Goal: Transaction & Acquisition: Purchase product/service

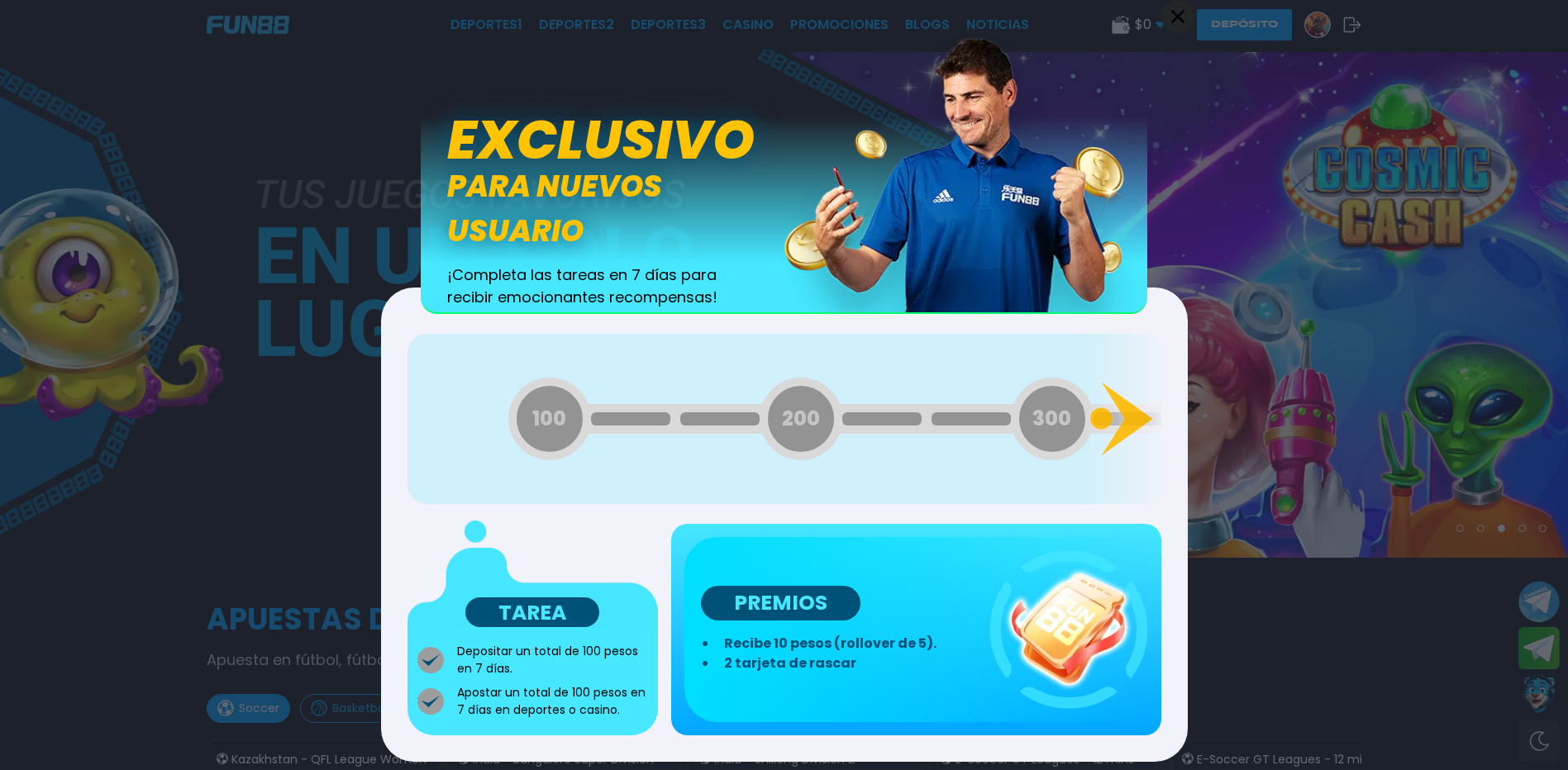
click at [1244, 153] on div at bounding box center [784, 385] width 1568 height 770
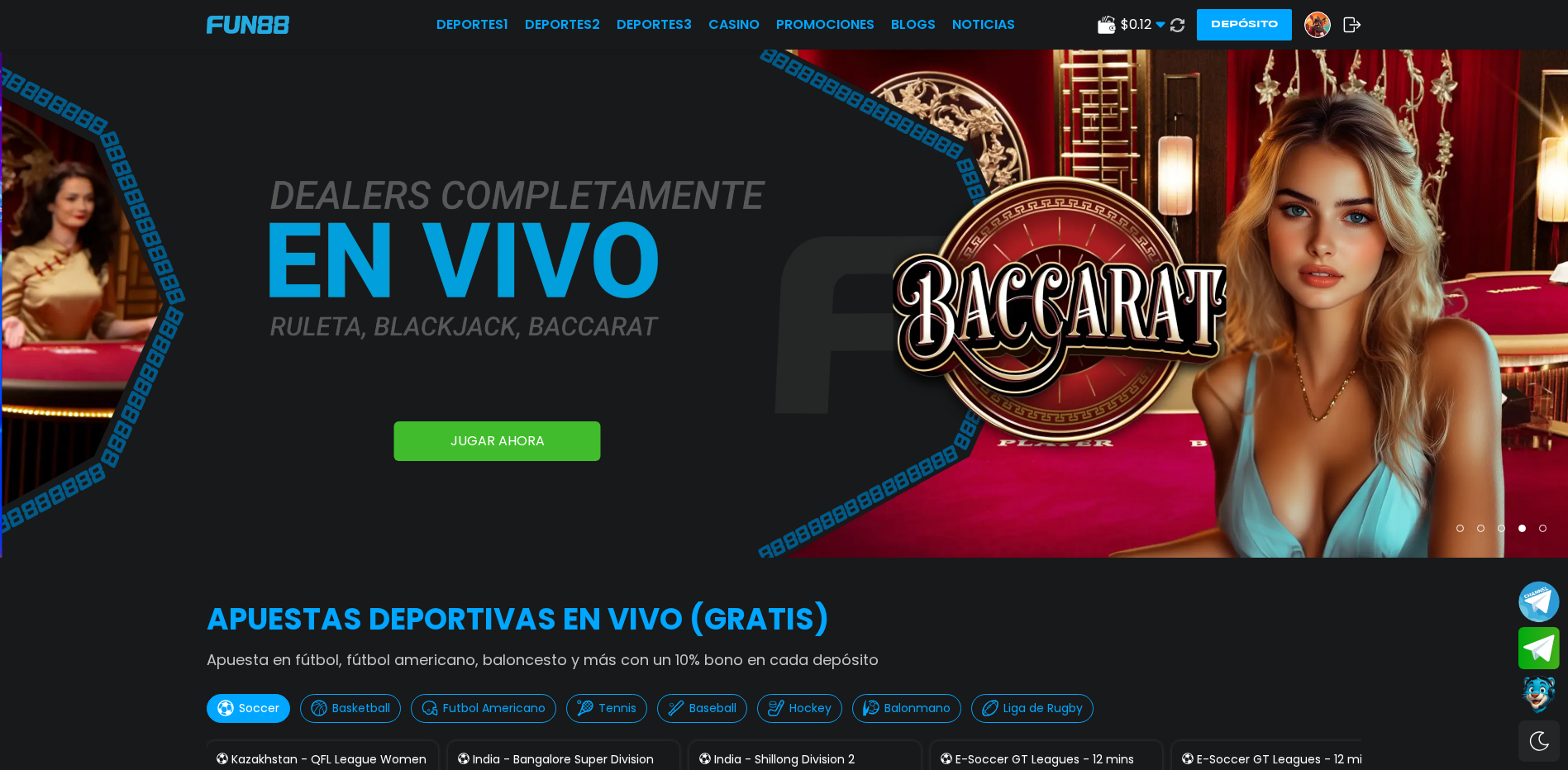
click at [1309, 23] on img at bounding box center [1317, 24] width 24 height 24
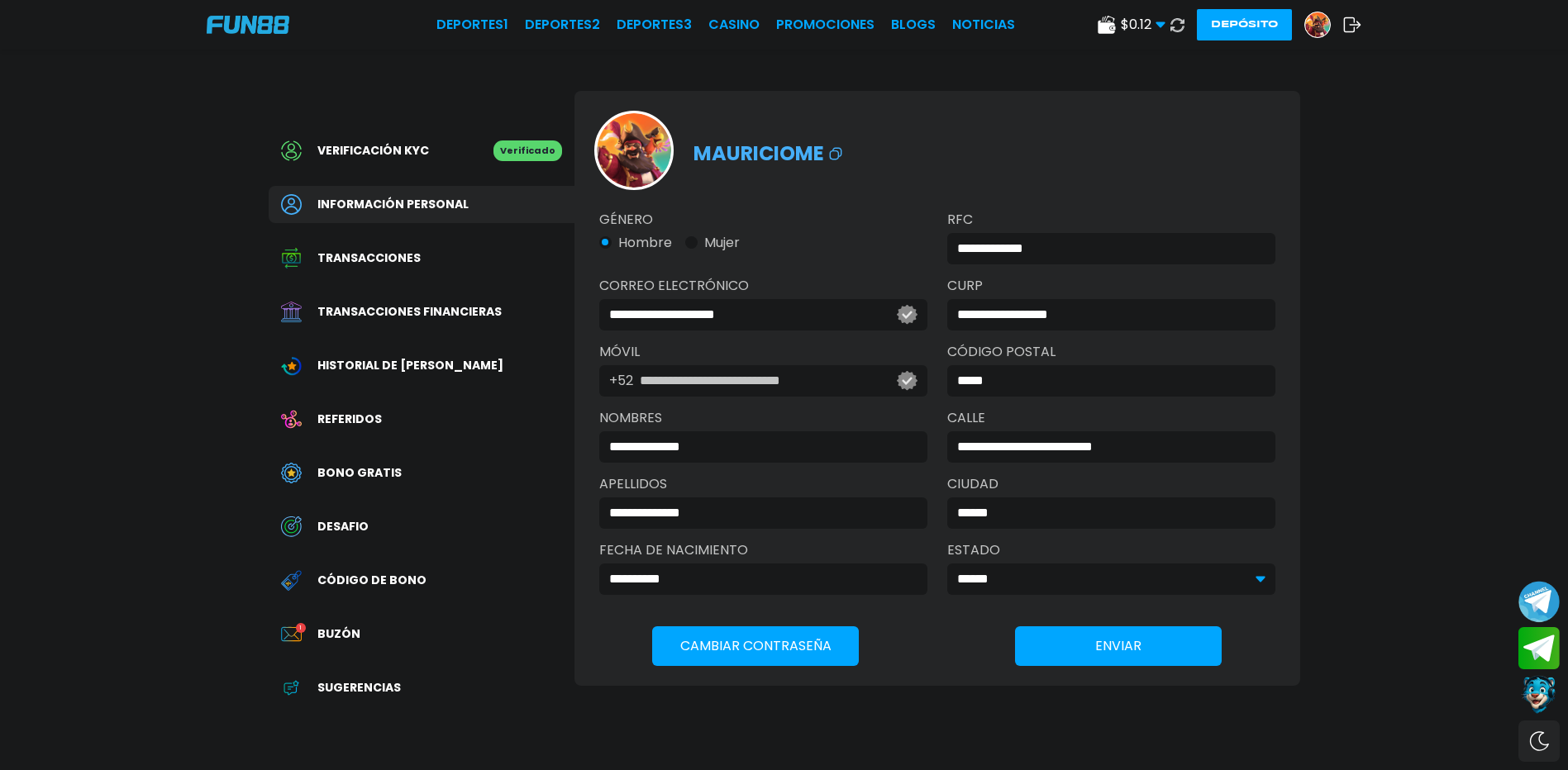
click at [1238, 16] on button "Depósito" at bounding box center [1244, 25] width 95 height 32
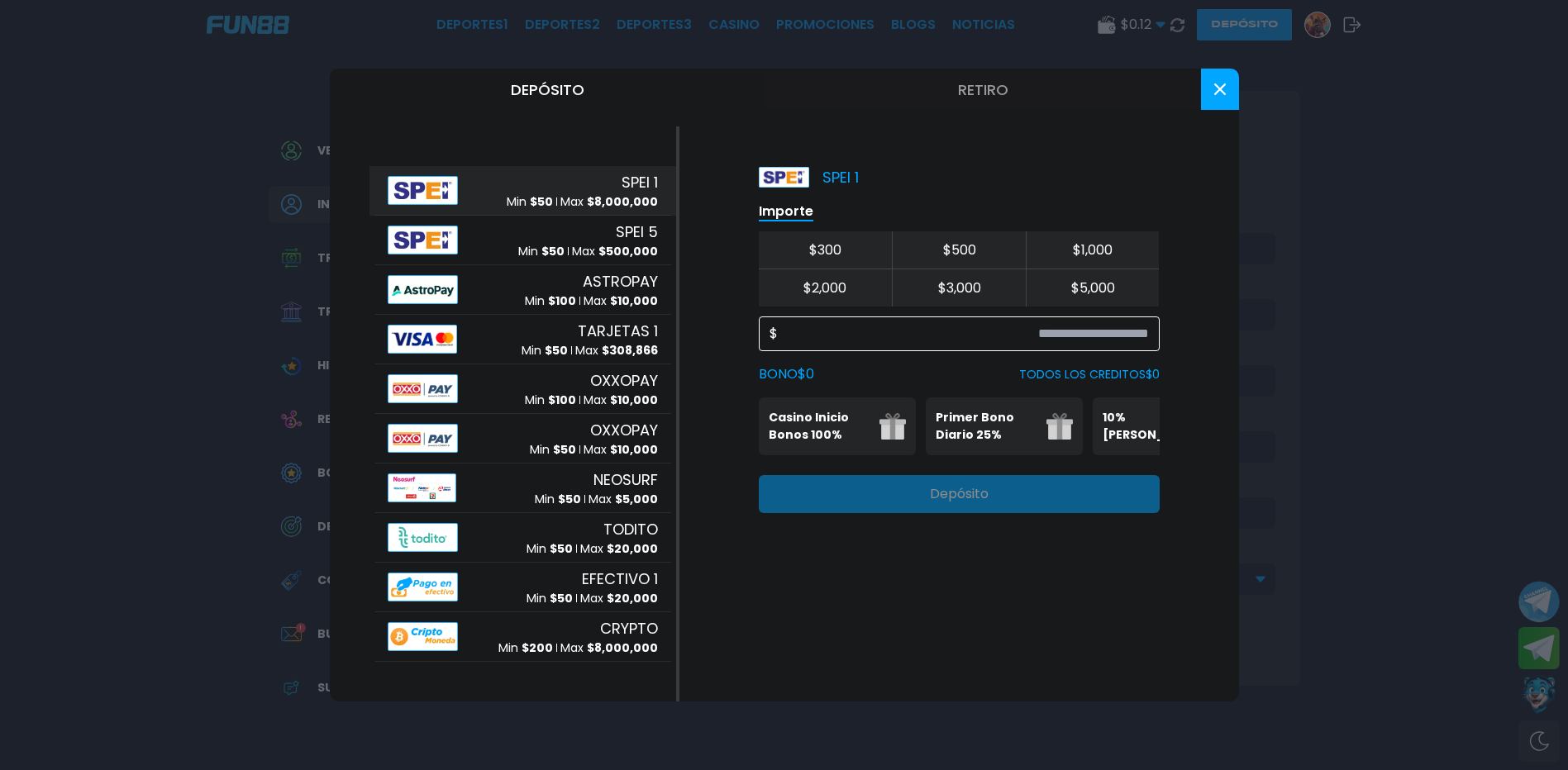
click at [889, 341] on input at bounding box center [963, 333] width 371 height 20
click at [518, 233] on div "SPEI 5 Min $ 50 Max $ 500,000" at bounding box center [522, 240] width 297 height 50
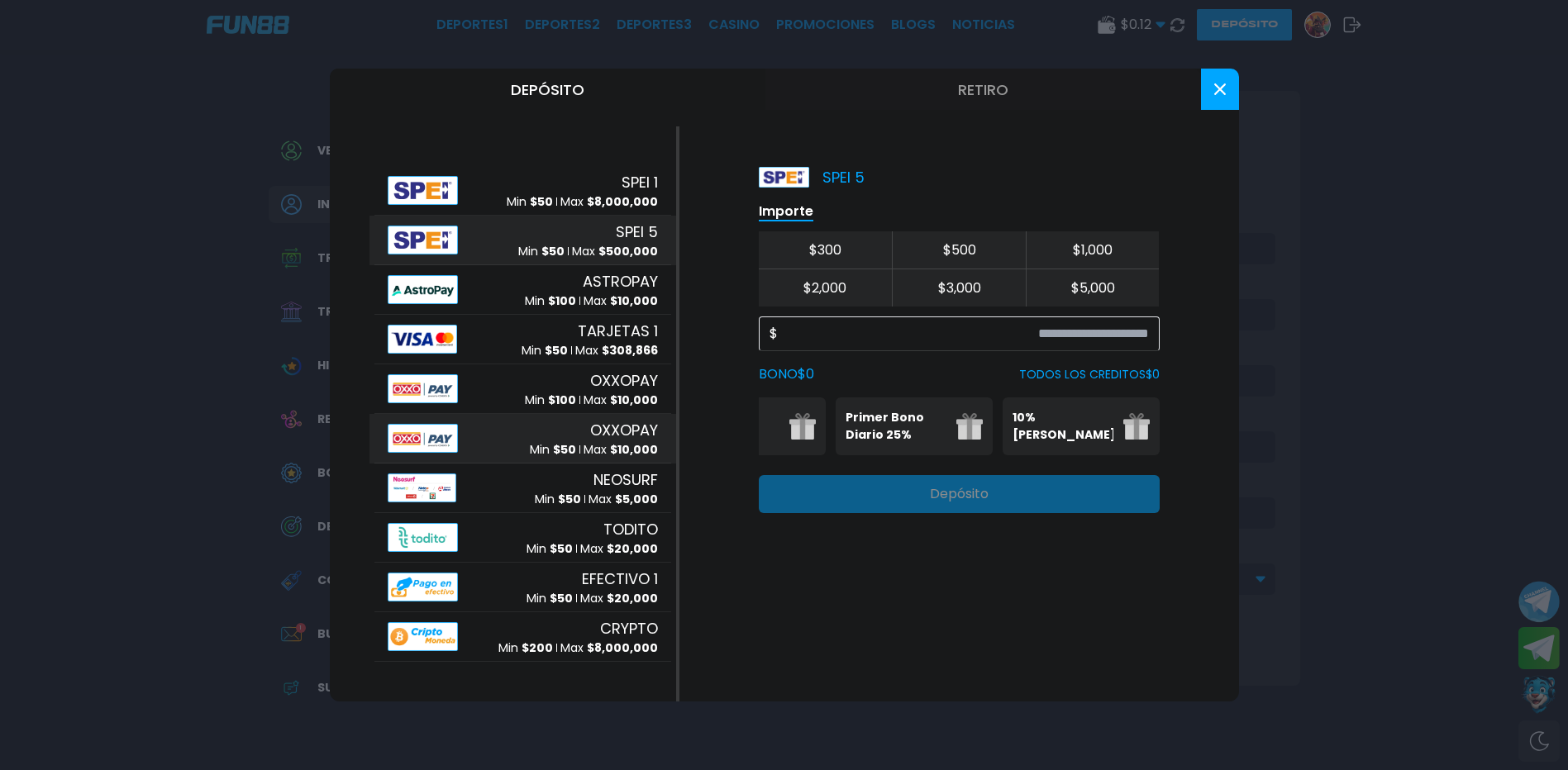
click at [499, 441] on div "OXXOPAY Min $ 50 Max $ 10,000" at bounding box center [522, 438] width 297 height 50
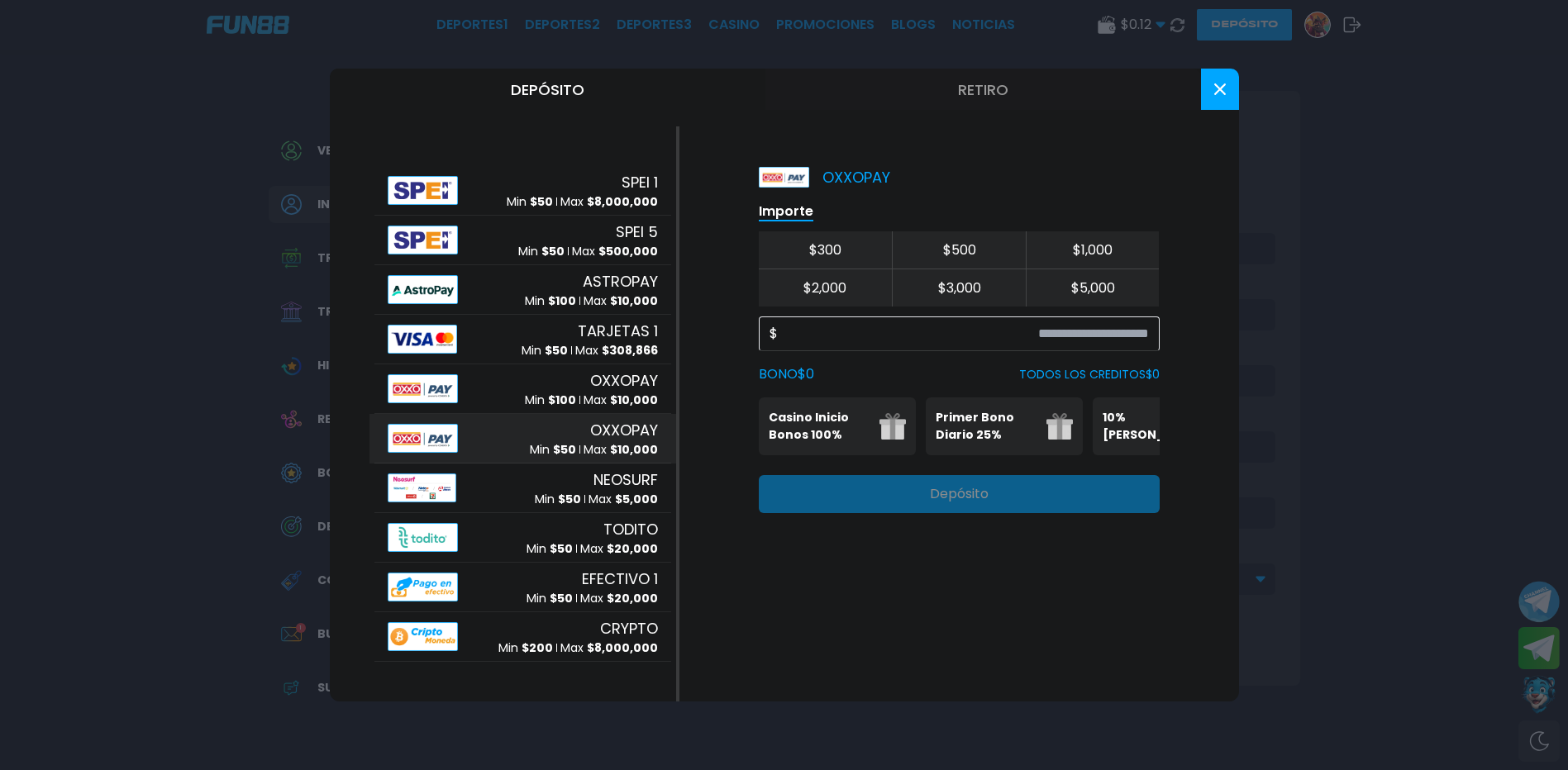
click at [1233, 87] on button at bounding box center [1220, 89] width 38 height 41
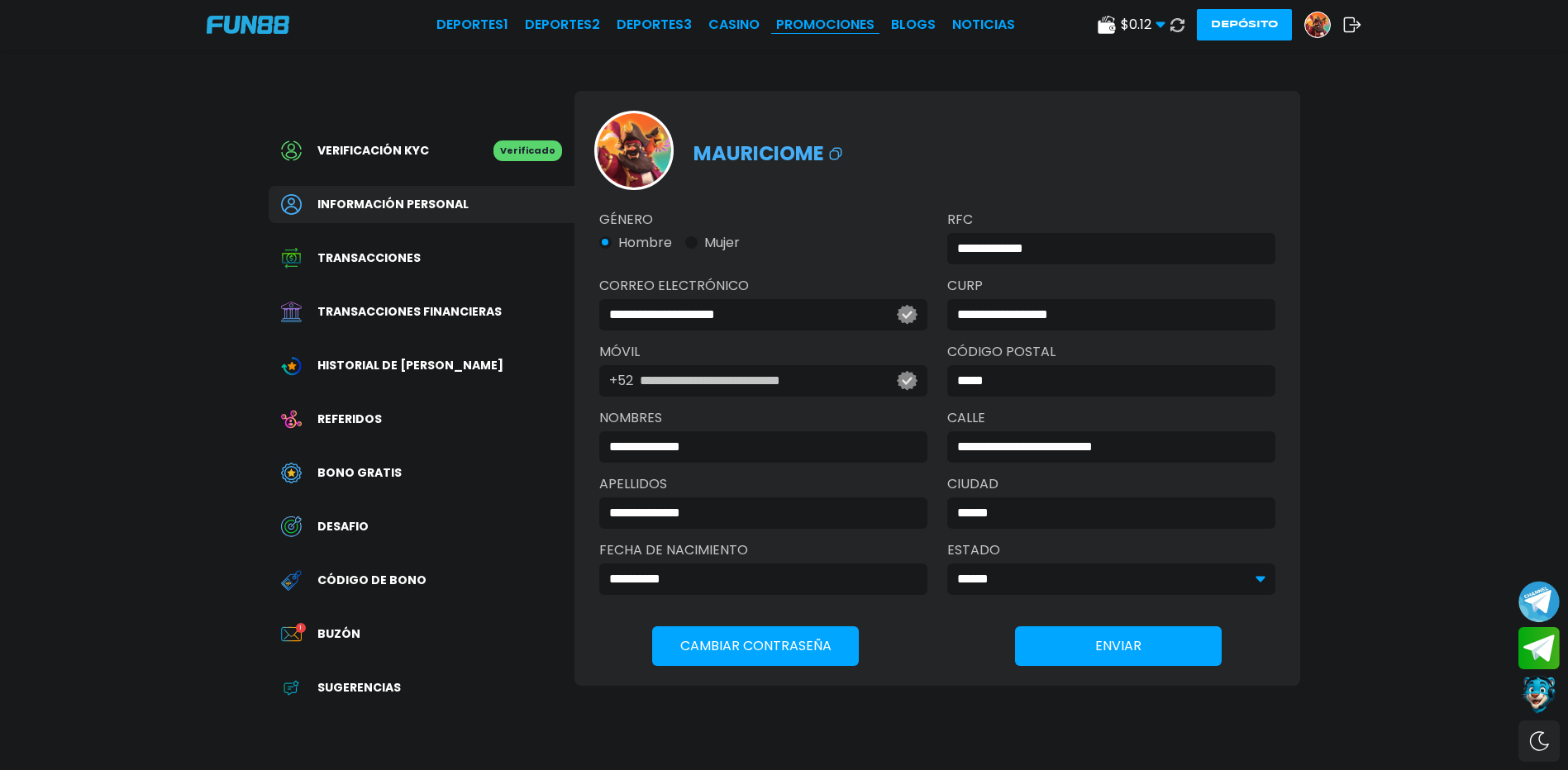
click at [806, 29] on link "Promociones" at bounding box center [825, 24] width 98 height 20
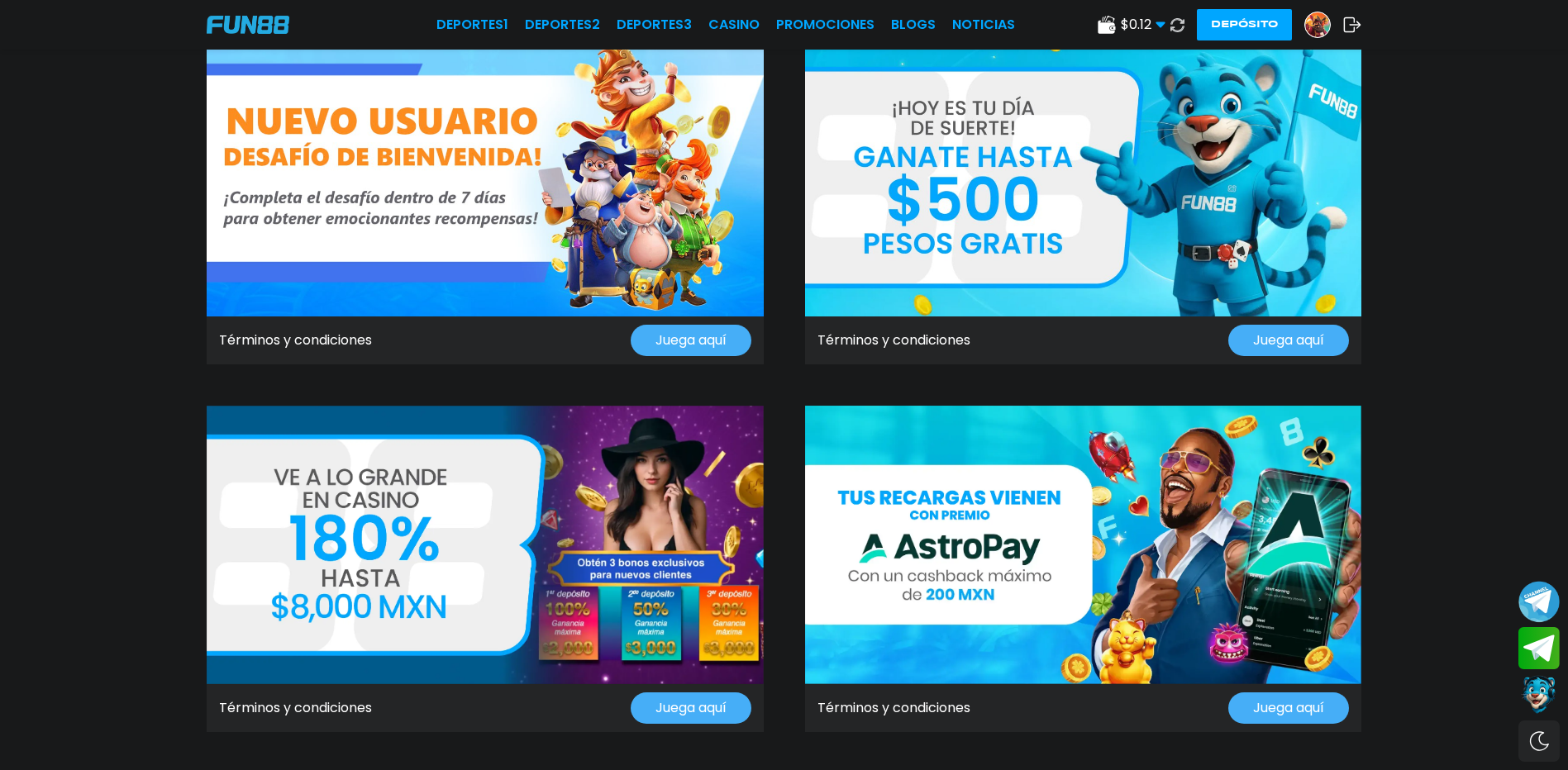
scroll to position [82, 0]
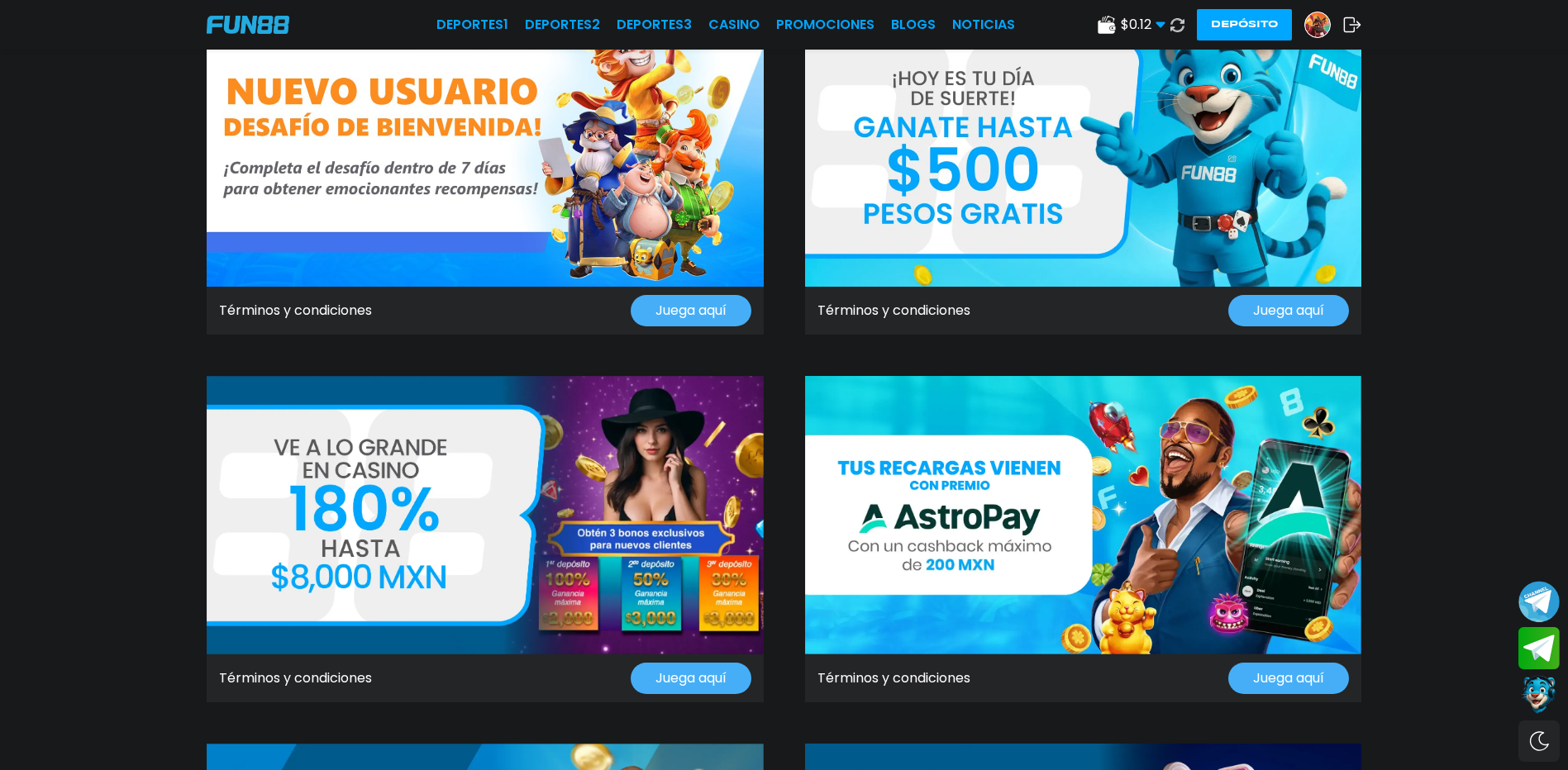
click at [485, 519] on img at bounding box center [485, 515] width 557 height 278
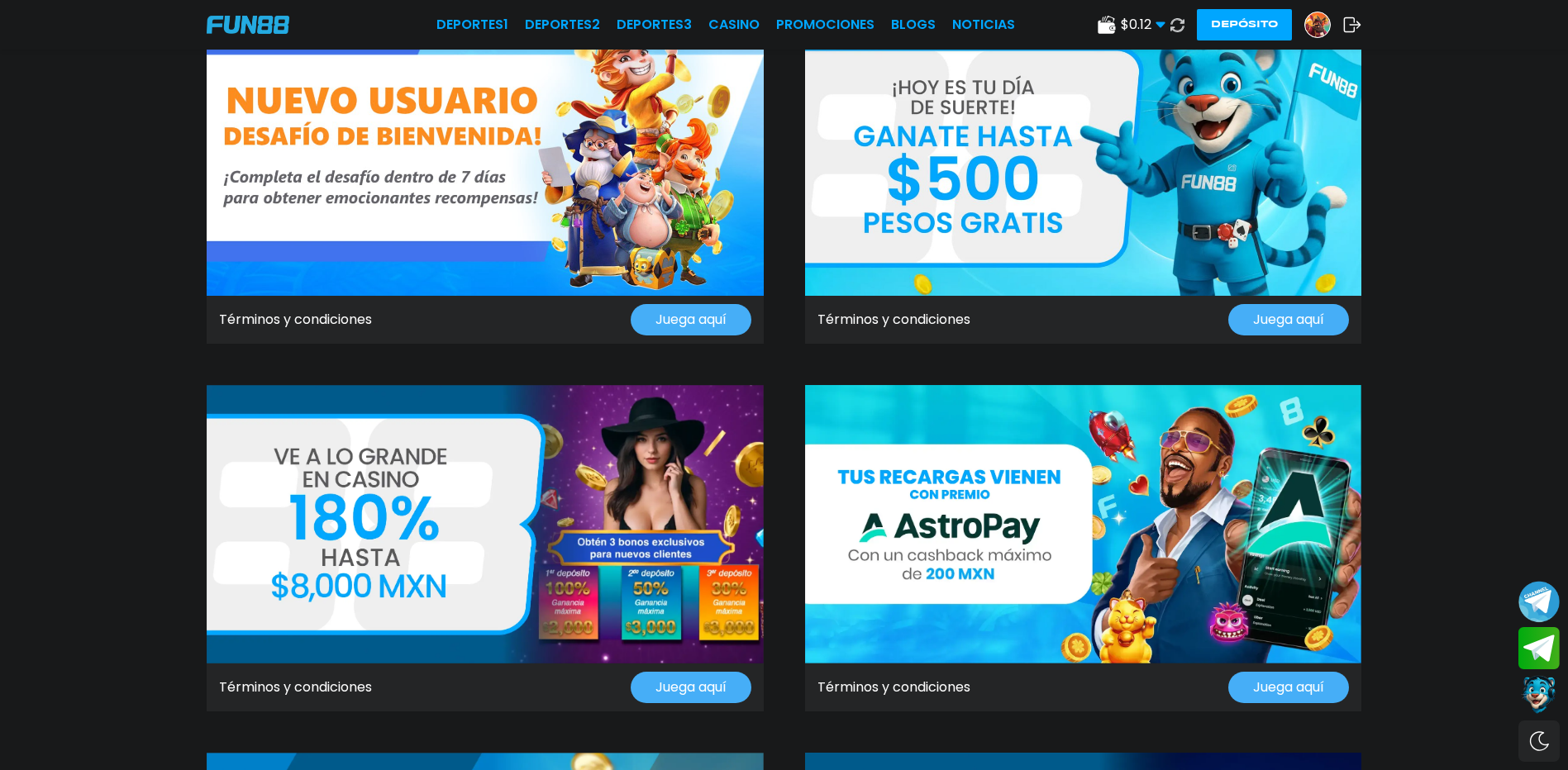
scroll to position [166, 0]
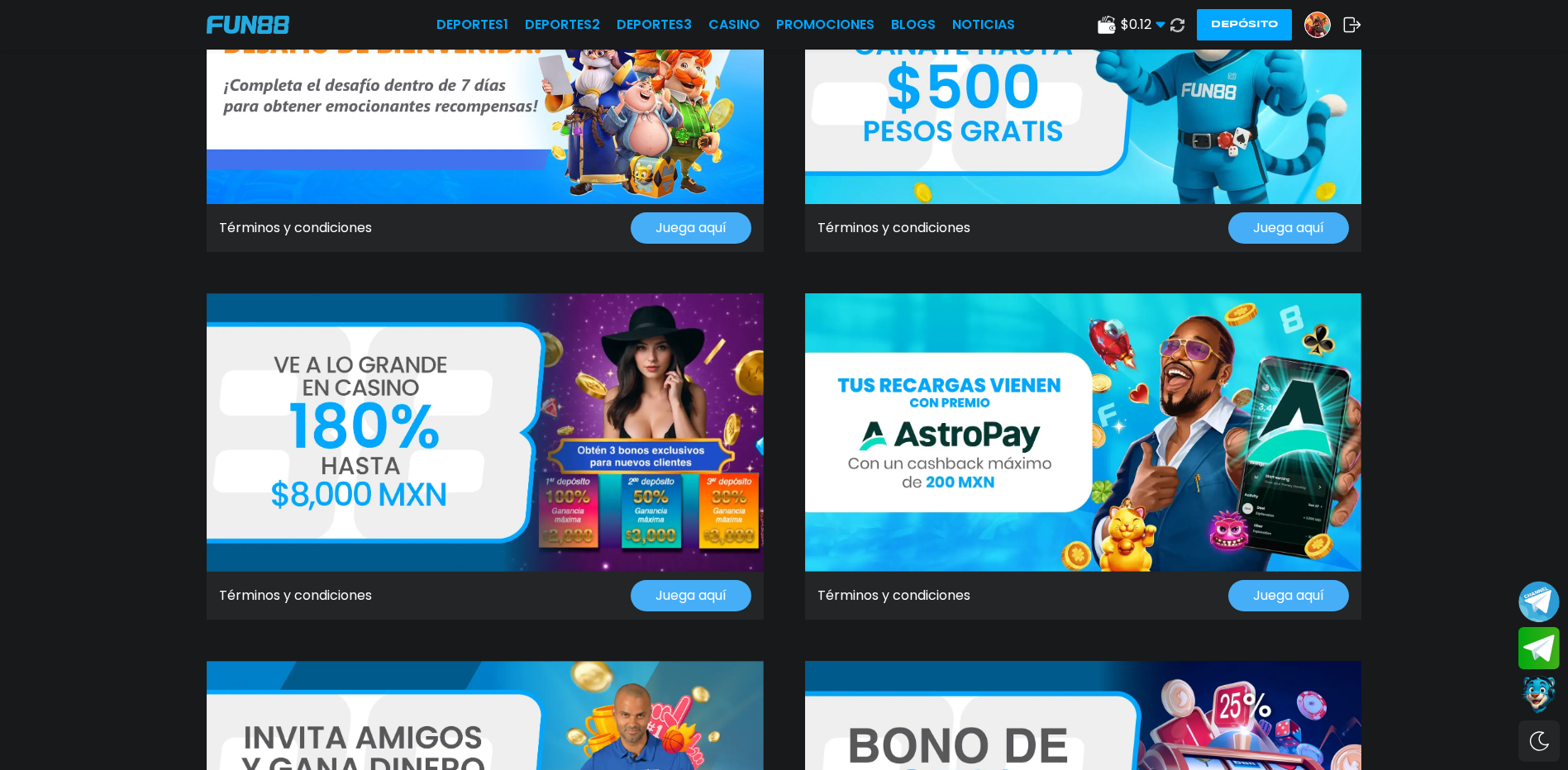
click at [349, 594] on link "Términos y condiciones" at bounding box center [295, 595] width 153 height 20
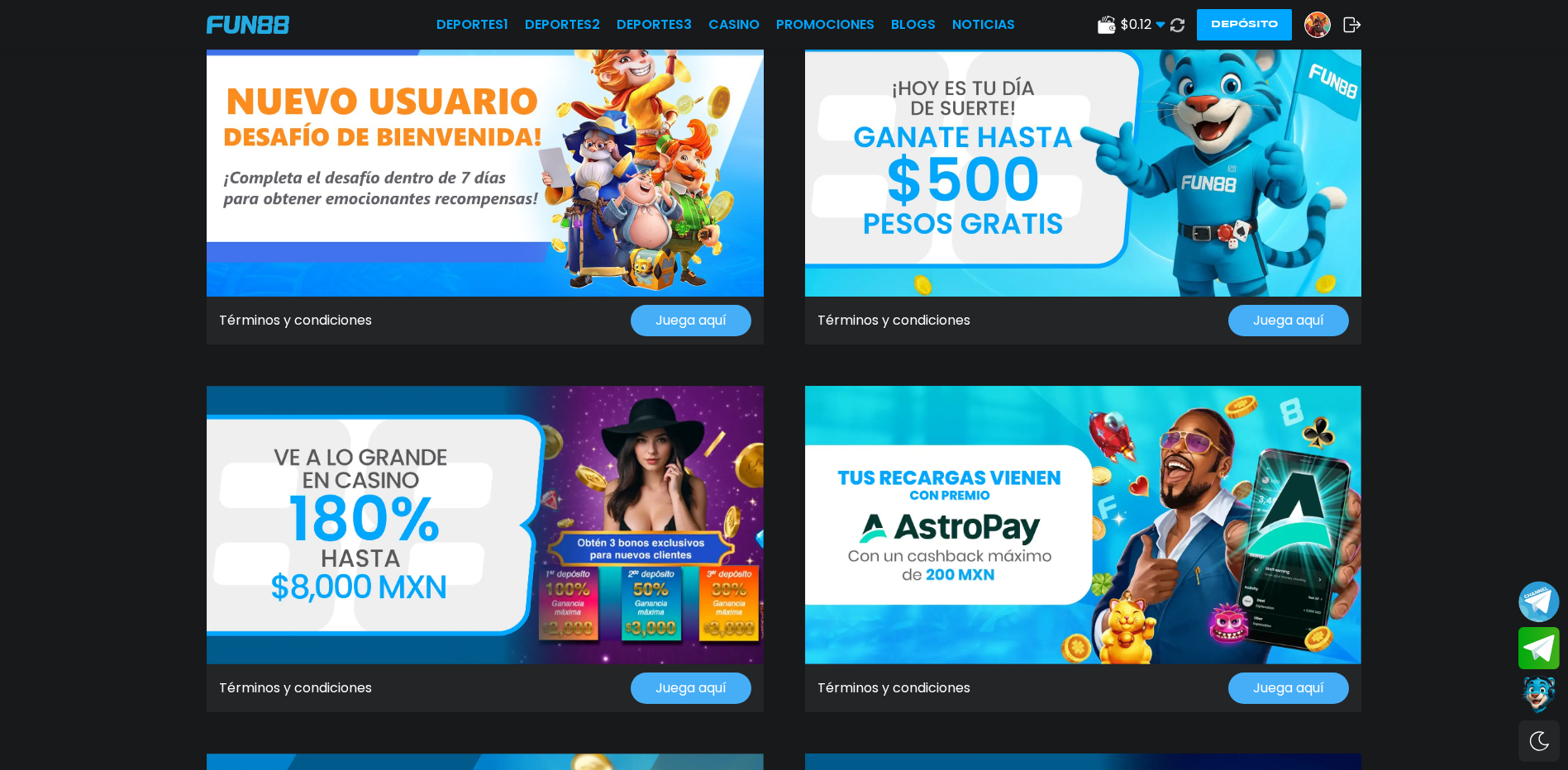
scroll to position [166, 0]
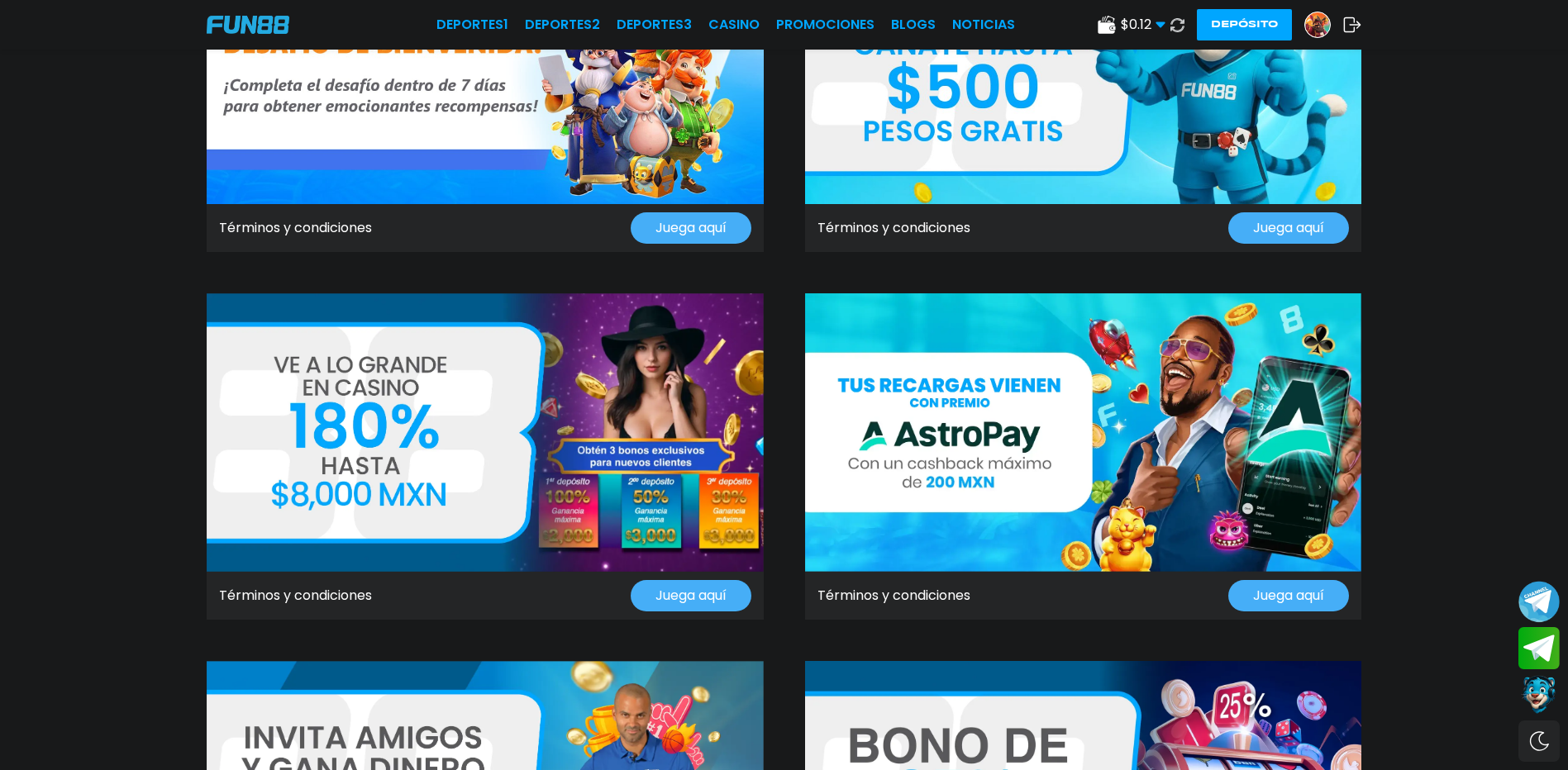
click at [685, 596] on button "Juega aquí" at bounding box center [691, 596] width 121 height 32
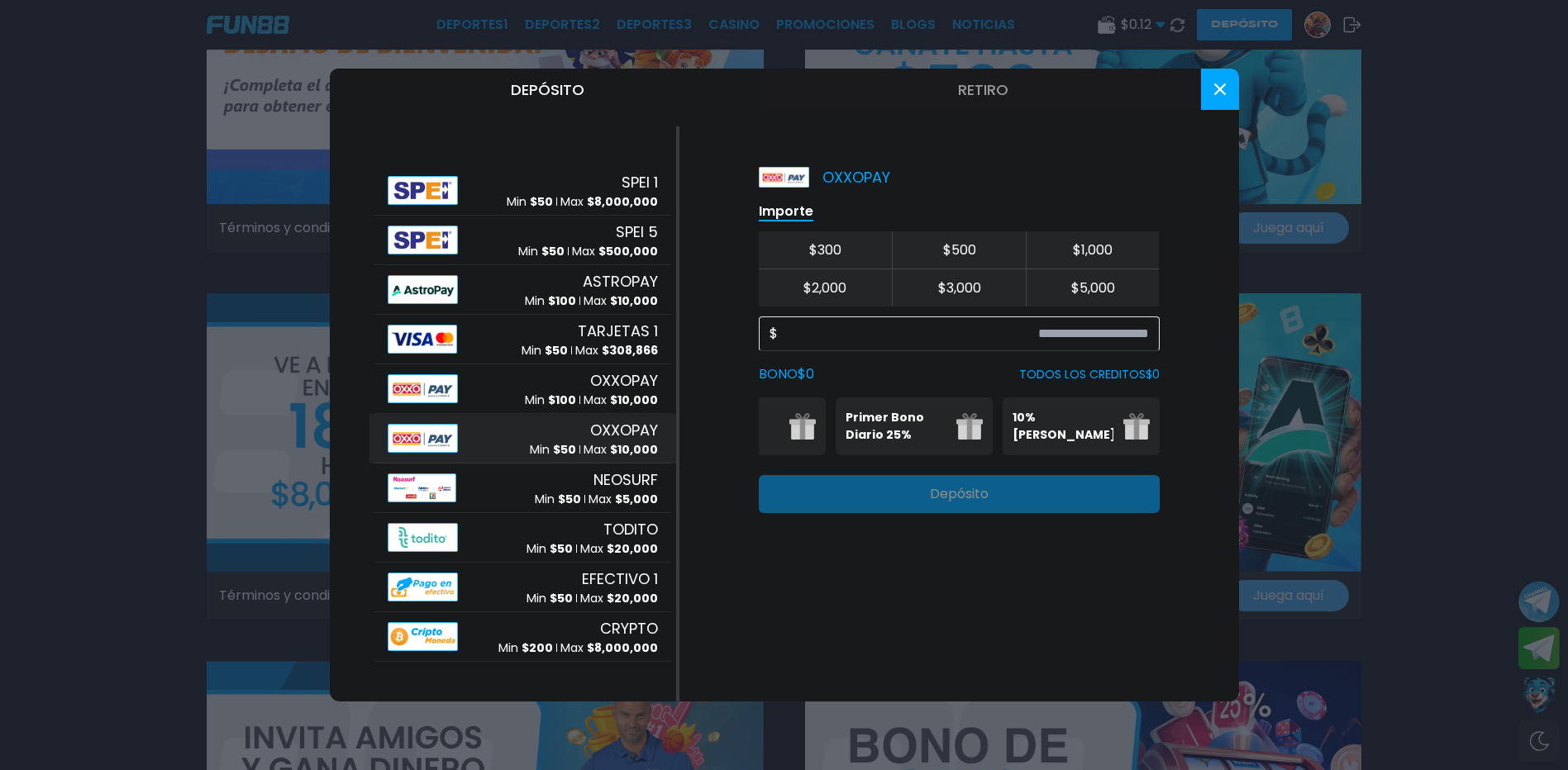
scroll to position [0, 0]
click at [1220, 72] on button at bounding box center [1220, 89] width 38 height 41
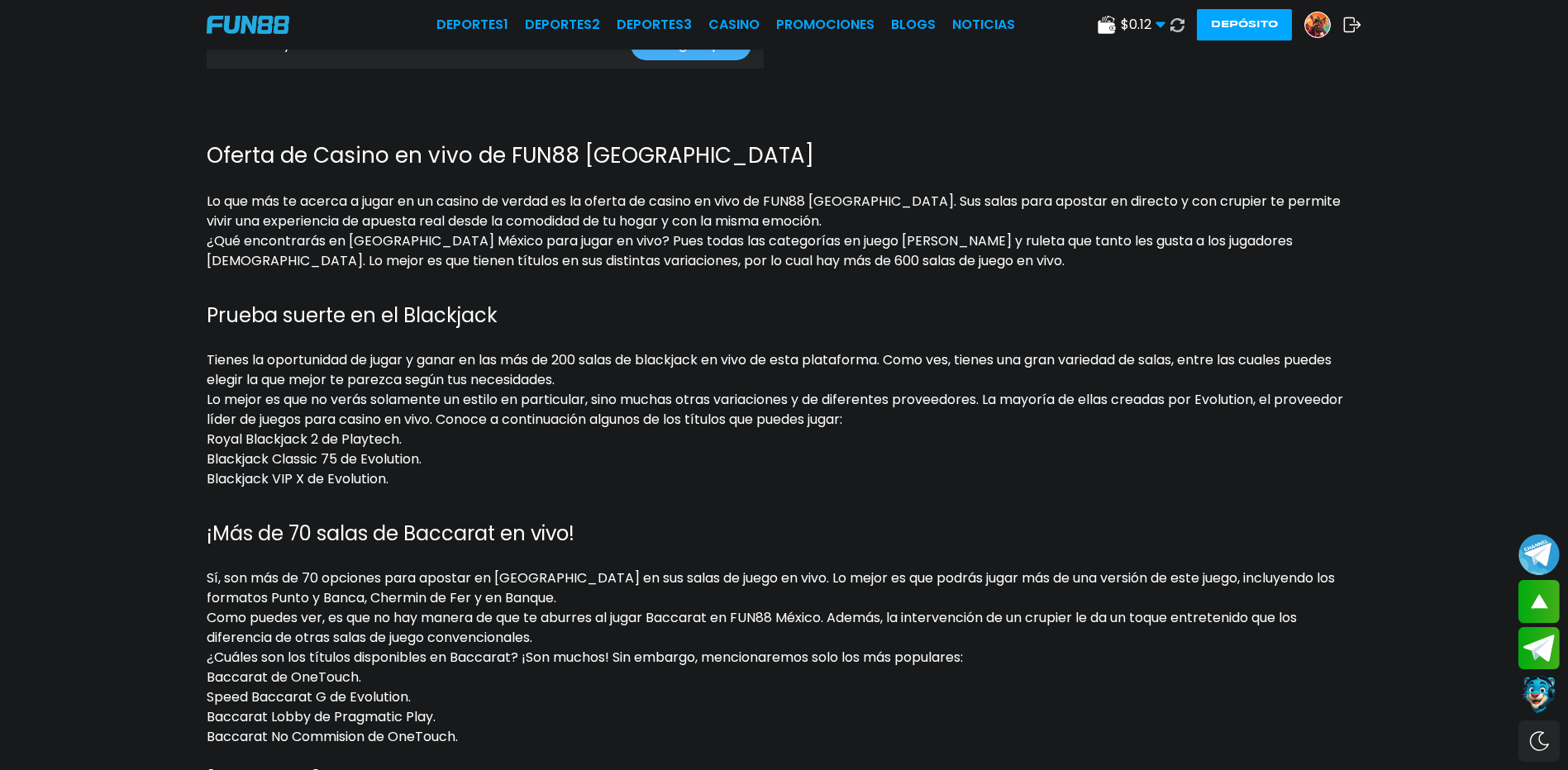
scroll to position [2561, 0]
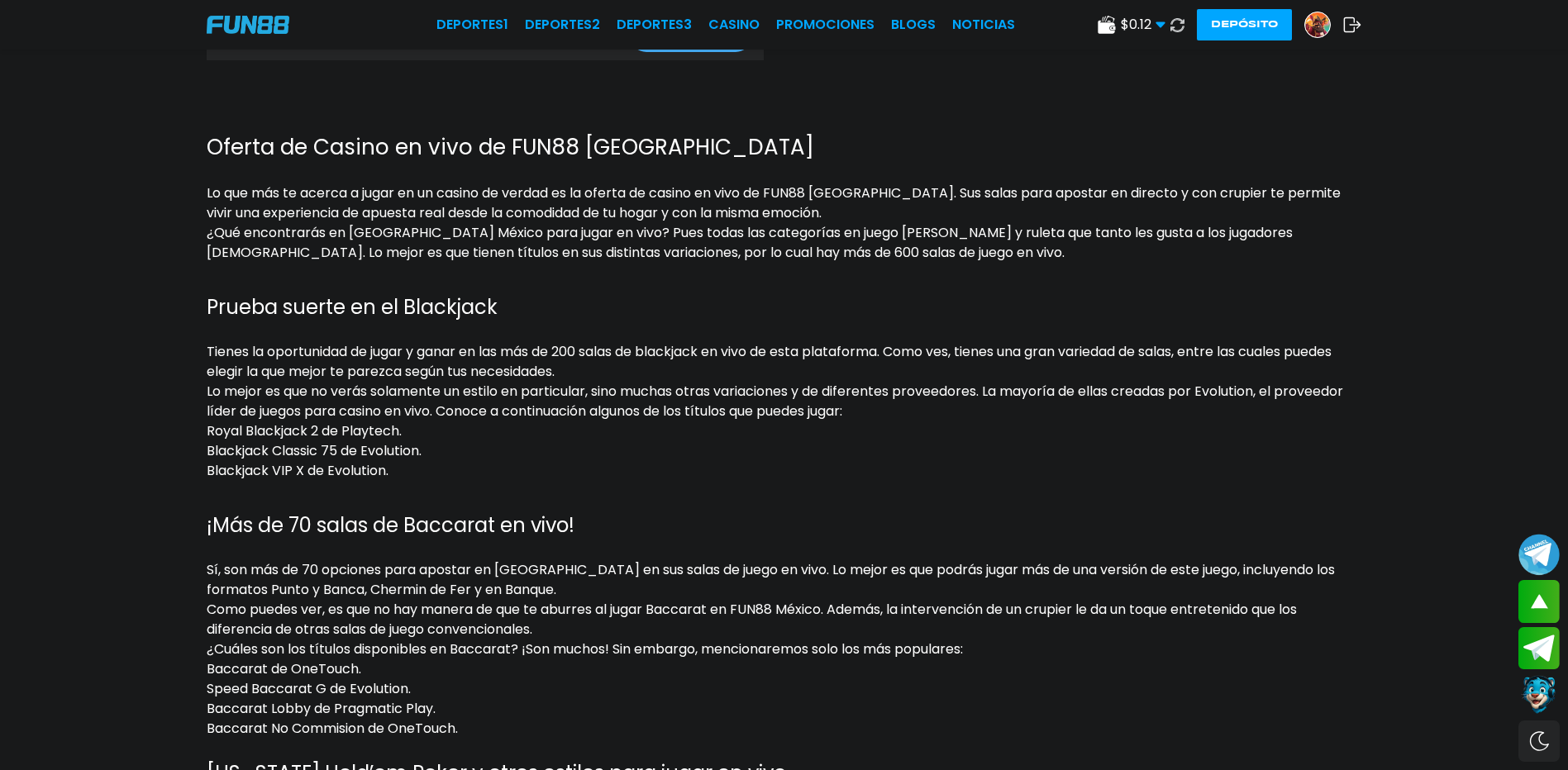
click at [1354, 10] on div "$ 0.12 Dinero Real $ 0.12 Depósito Retiro Depósito" at bounding box center [1229, 25] width 264 height 32
click at [1353, 20] on icon at bounding box center [1351, 25] width 18 height 17
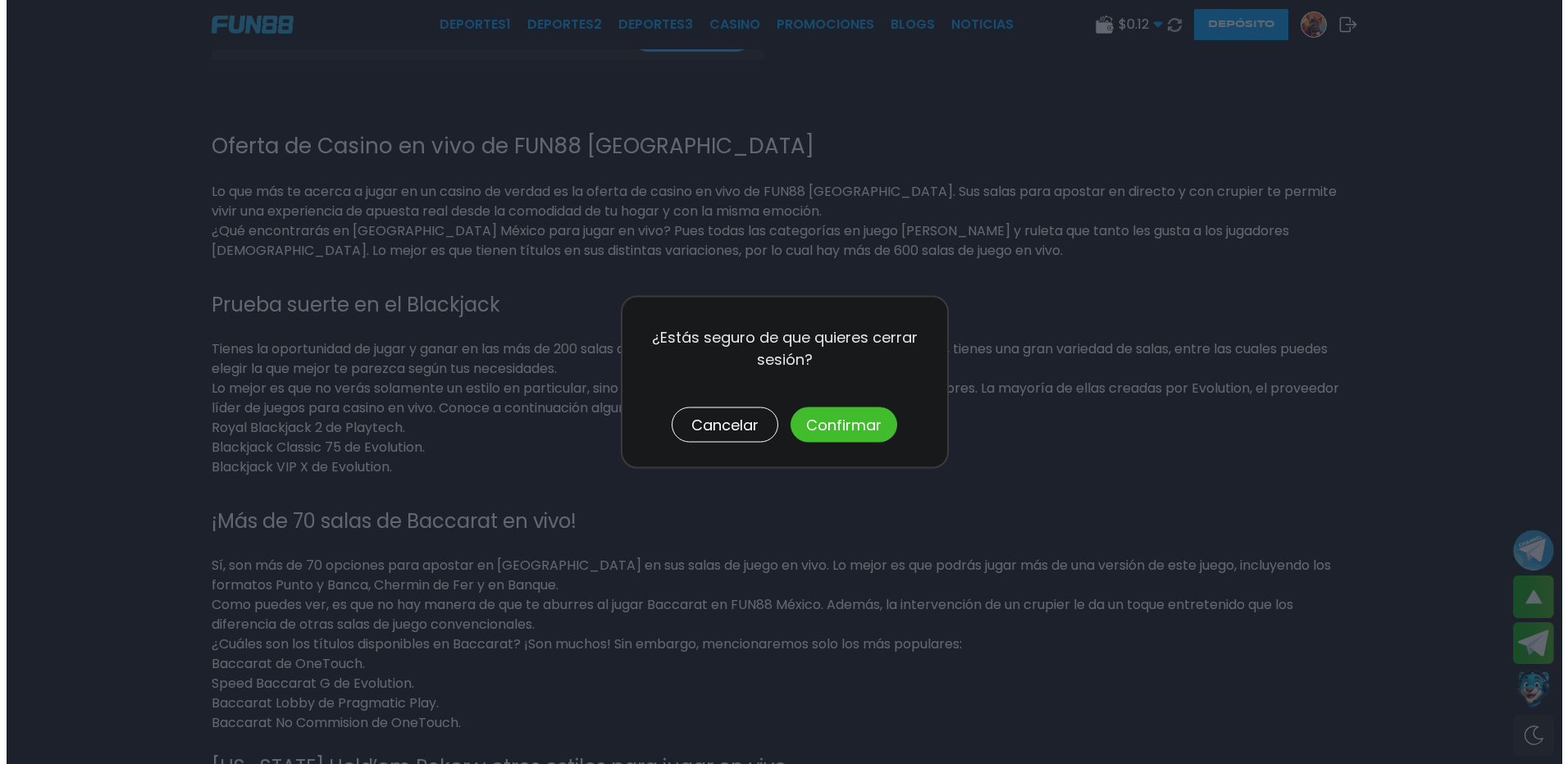
scroll to position [2559, 0]
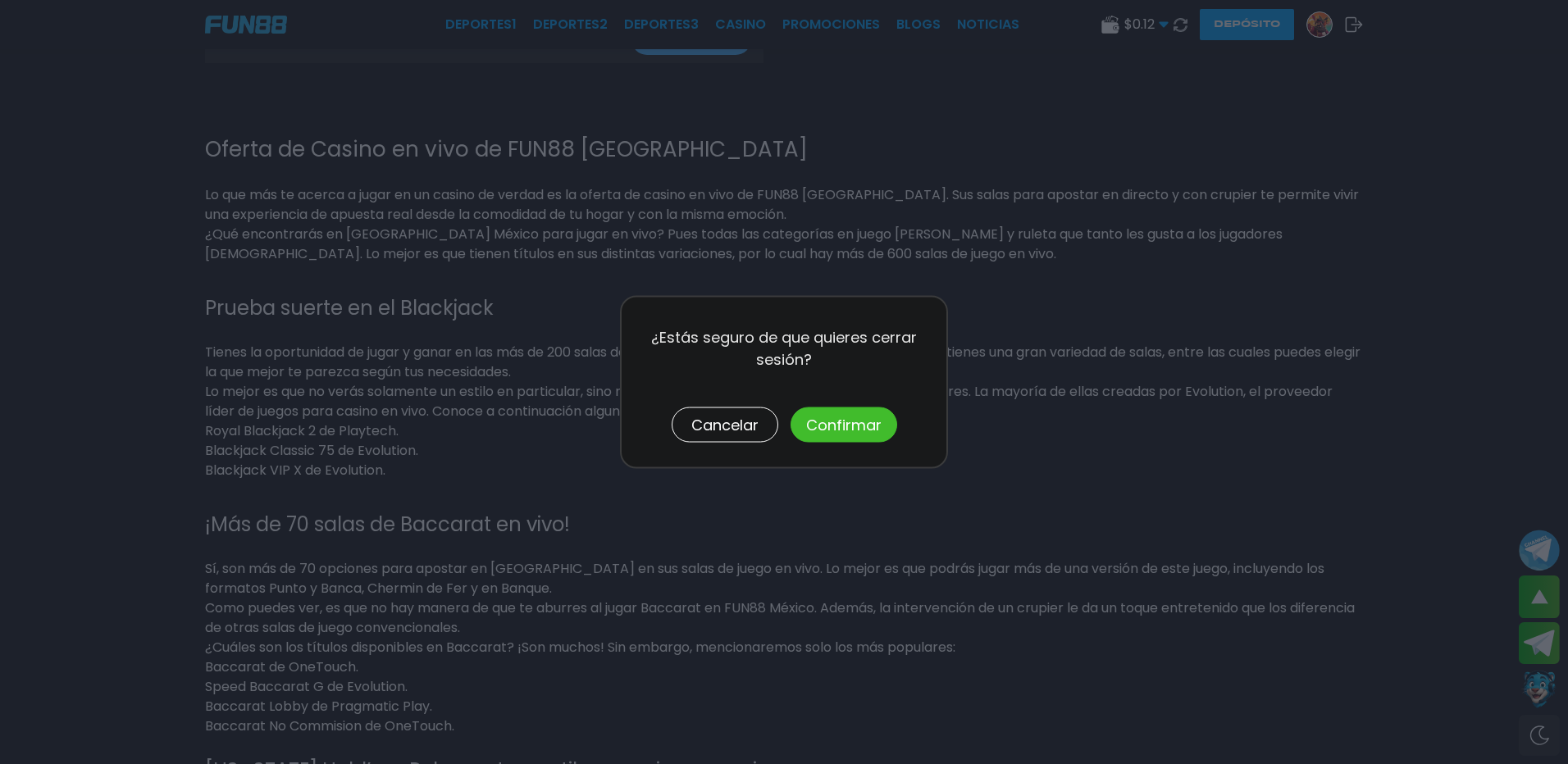
click at [854, 427] on button "Confirmar" at bounding box center [843, 425] width 107 height 35
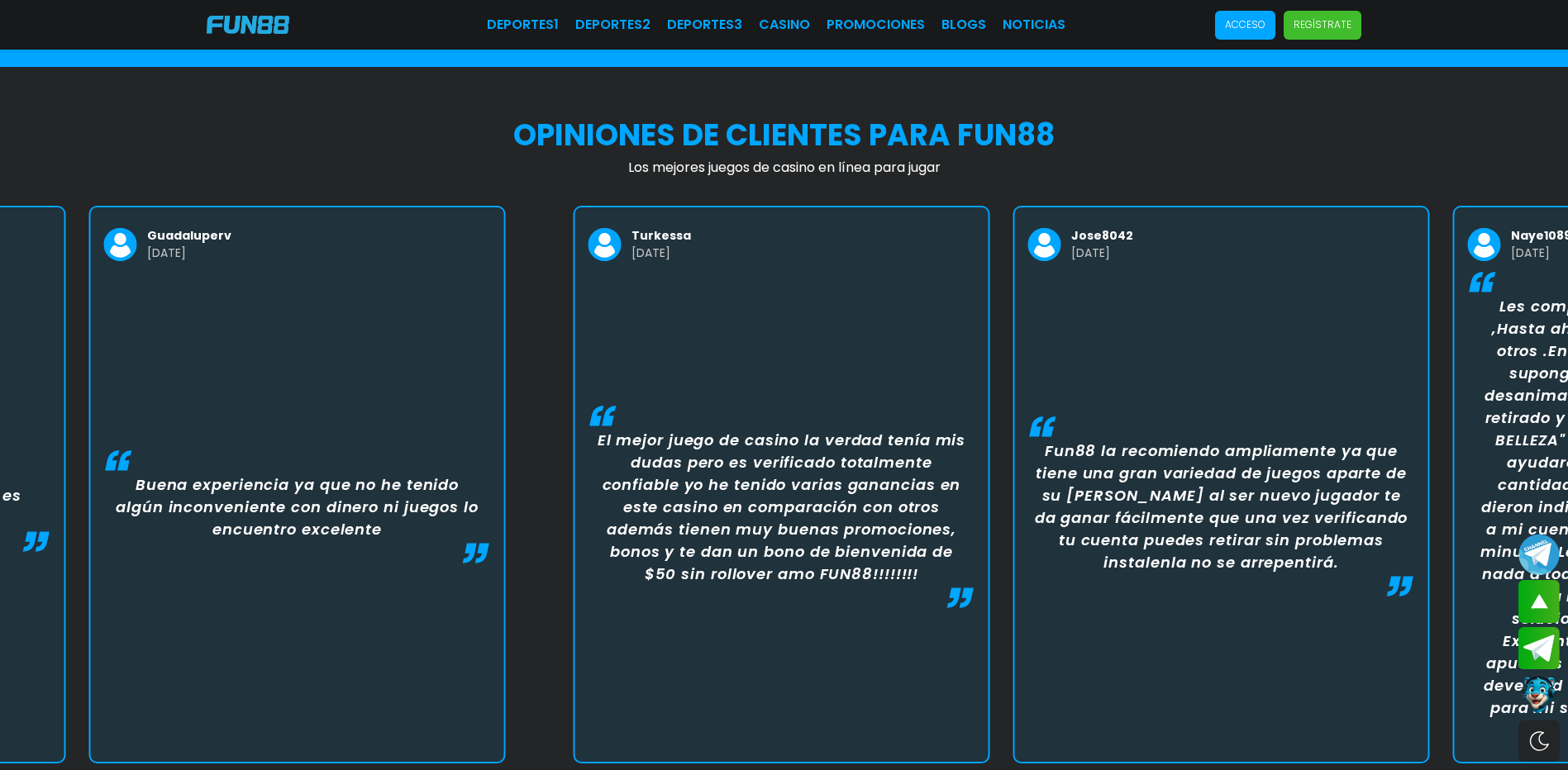
scroll to position [2577, 0]
